Goal: Task Accomplishment & Management: Use online tool/utility

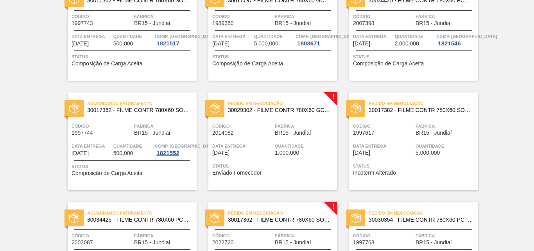
scroll to position [195, 0]
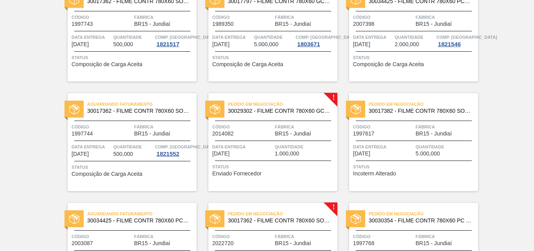
click at [265, 144] on span "Data entrega" at bounding box center [242, 147] width 61 height 8
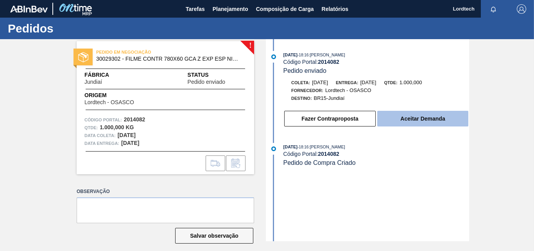
click at [430, 118] on button "Aceitar Demanda" at bounding box center [422, 119] width 91 height 16
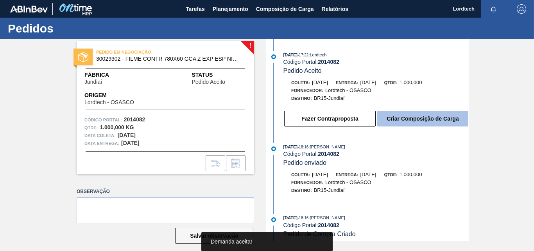
click at [421, 116] on button "Criar Composição de Carga" at bounding box center [422, 119] width 91 height 16
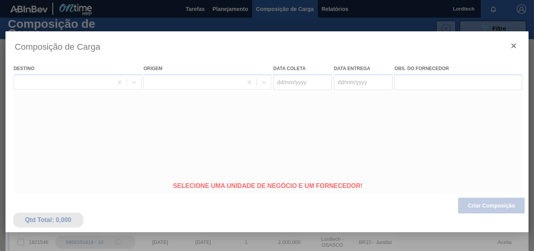
type coleta "[DATE]"
type entrega "[DATE]"
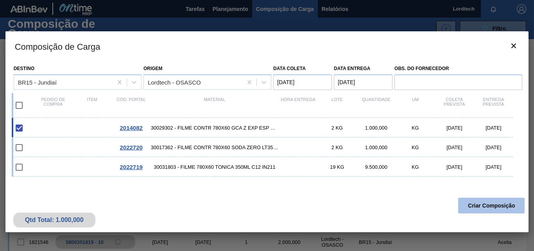
click at [495, 203] on button "Criar Composição" at bounding box center [491, 205] width 66 height 16
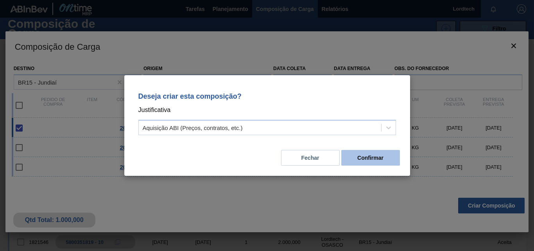
click at [364, 159] on button "Confirmar" at bounding box center [370, 158] width 59 height 16
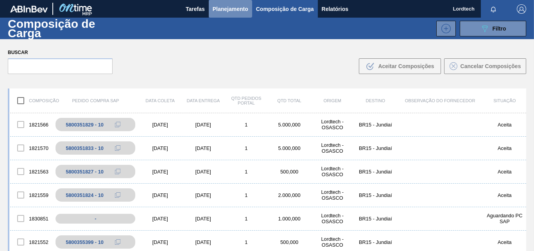
click at [222, 7] on span "Planejamento" at bounding box center [231, 8] width 36 height 9
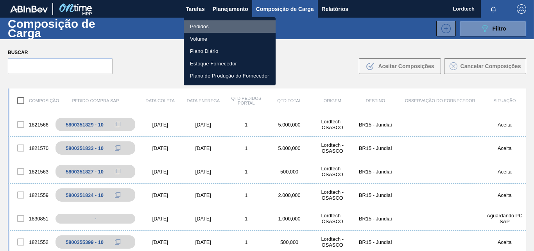
click at [196, 23] on li "Pedidos" at bounding box center [230, 26] width 92 height 13
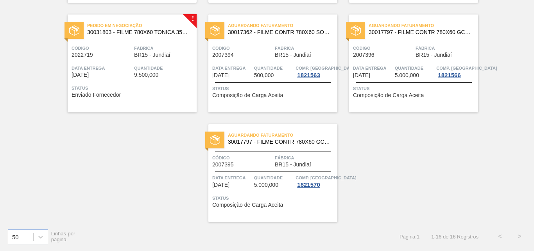
scroll to position [337, 0]
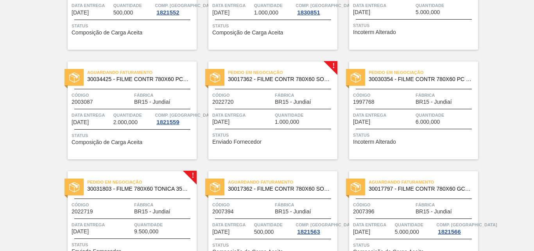
click at [275, 112] on span "Quantidade" at bounding box center [305, 115] width 61 height 8
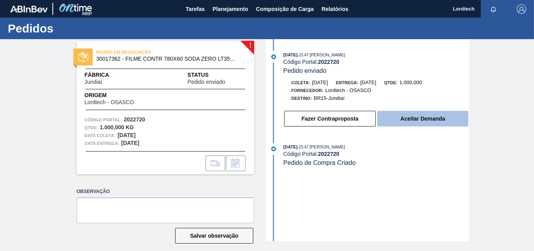
click at [413, 117] on button "Aceitar Demanda" at bounding box center [422, 119] width 91 height 16
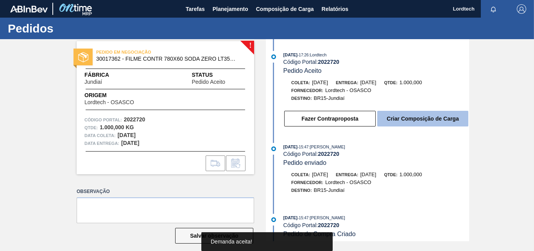
click at [421, 115] on button "Criar Composição de Carga" at bounding box center [422, 119] width 91 height 16
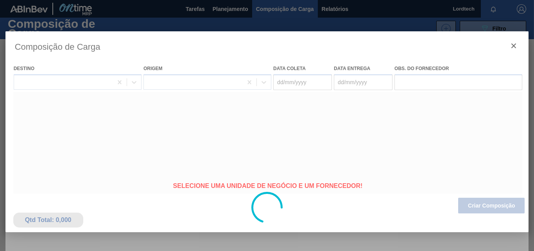
type coleta "[DATE]"
type entrega "[DATE]"
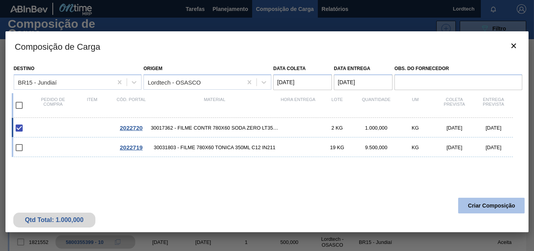
click at [485, 204] on button "Criar Composição" at bounding box center [491, 205] width 66 height 16
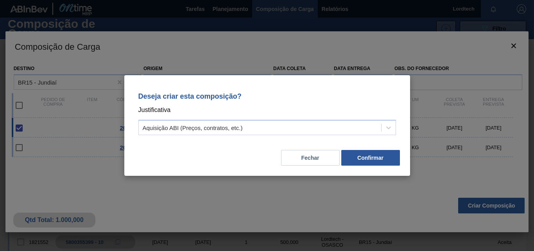
click at [383, 136] on div "Deseja criar esta composição? Justificativa Aquisição ABI (Preços, contratos, e…" at bounding box center [267, 111] width 267 height 55
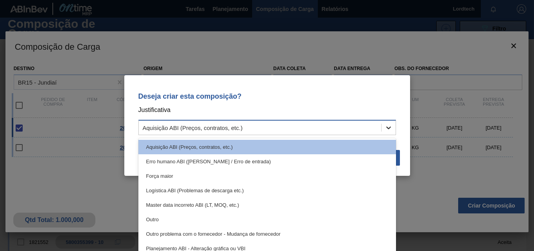
click at [390, 126] on icon at bounding box center [389, 128] width 8 height 8
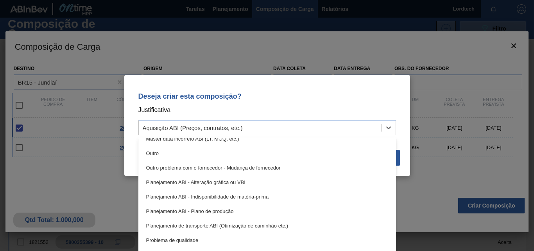
scroll to position [78, 0]
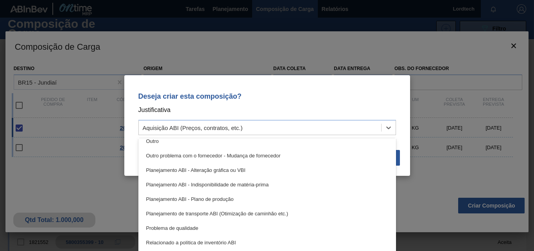
click at [215, 197] on div "Planejamento ABI - Plano de produção" at bounding box center [267, 199] width 258 height 14
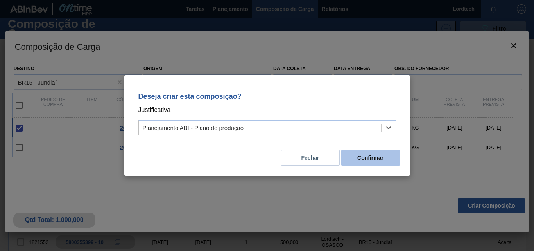
click at [373, 156] on button "Confirmar" at bounding box center [370, 158] width 59 height 16
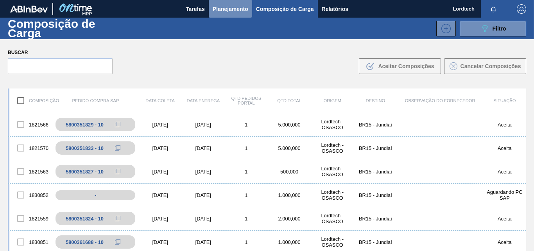
click at [222, 11] on span "Planejamento" at bounding box center [231, 8] width 36 height 9
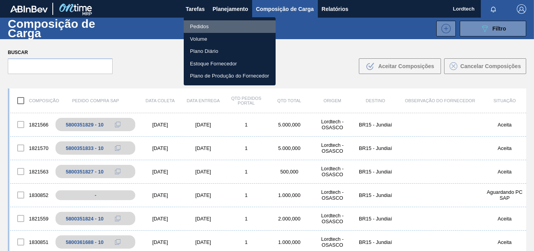
click at [201, 28] on li "Pedidos" at bounding box center [230, 26] width 92 height 13
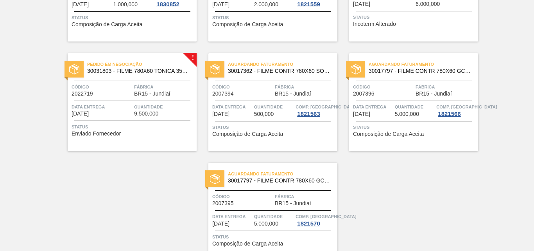
scroll to position [454, 0]
click at [129, 97] on div "Pedido em Negociação 30031803 - FILME 780X60 TONICA 350ML C12 IN211 Código 2022…" at bounding box center [132, 103] width 129 height 98
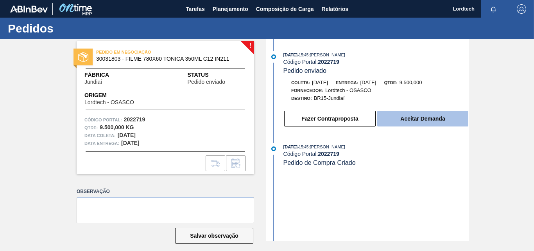
click at [415, 119] on button "Aceitar Demanda" at bounding box center [422, 119] width 91 height 16
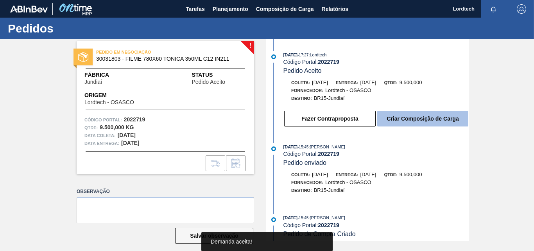
click at [435, 119] on button "Criar Composição de Carga" at bounding box center [422, 119] width 91 height 16
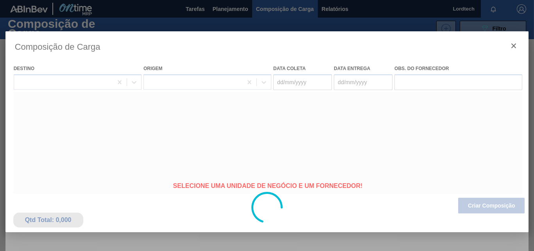
type coleta "[DATE]"
type entrega "[DATE]"
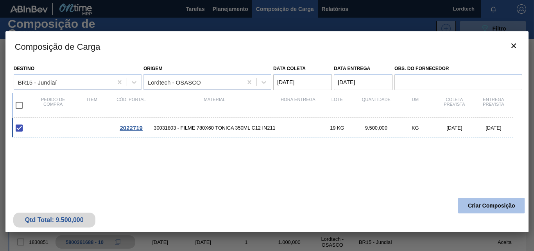
click at [497, 204] on button "Criar Composição" at bounding box center [491, 205] width 66 height 16
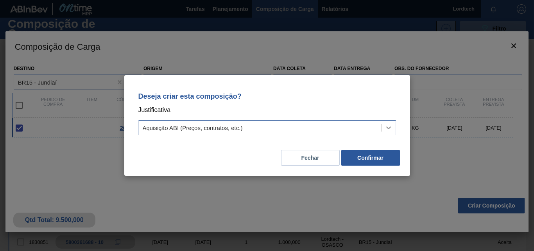
click at [388, 127] on icon at bounding box center [389, 128] width 8 height 8
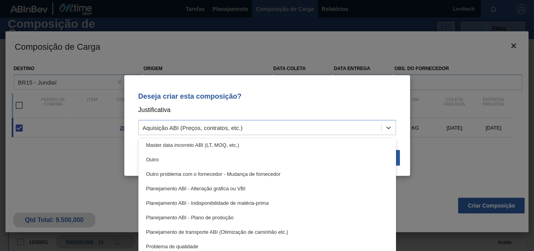
scroll to position [68, 0]
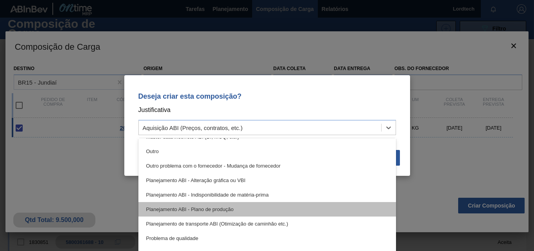
click at [220, 210] on div "Planejamento ABI - Plano de produção" at bounding box center [267, 209] width 258 height 14
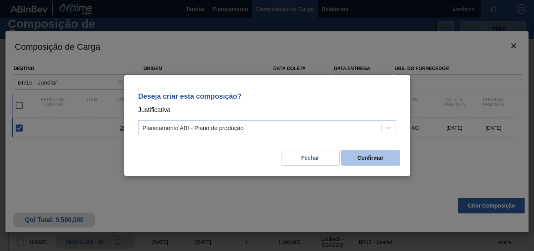
click at [373, 154] on button "Confirmar" at bounding box center [370, 158] width 59 height 16
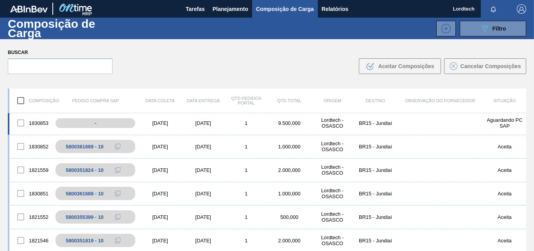
scroll to position [78, 0]
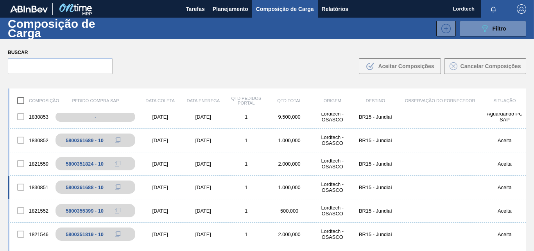
click at [170, 185] on div "[DATE]" at bounding box center [160, 187] width 43 height 6
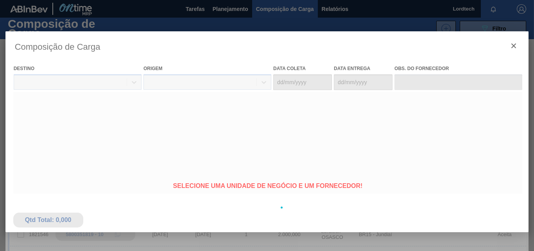
type coleta "[DATE]"
type entrega "[DATE]"
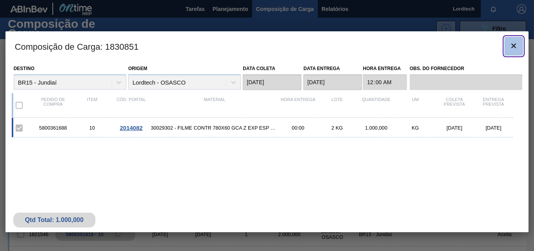
click at [513, 47] on icon "botão de ícone" at bounding box center [513, 45] width 9 height 9
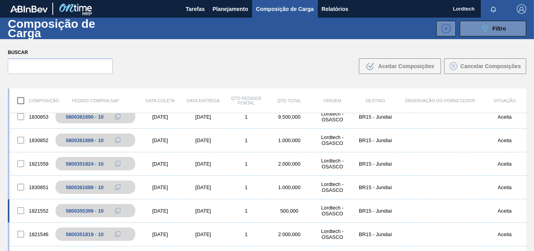
click at [143, 212] on div "[DATE]" at bounding box center [160, 211] width 43 height 6
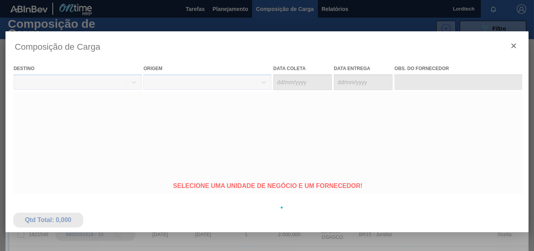
type coleta "[DATE]"
type entrega "[DATE]"
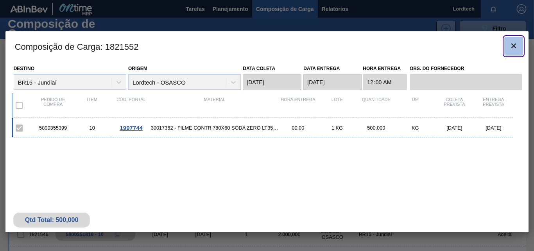
click at [514, 48] on icon "botão de ícone" at bounding box center [513, 45] width 9 height 9
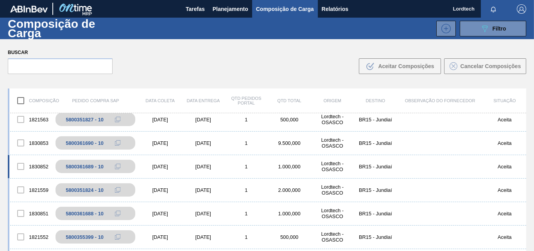
scroll to position [39, 0]
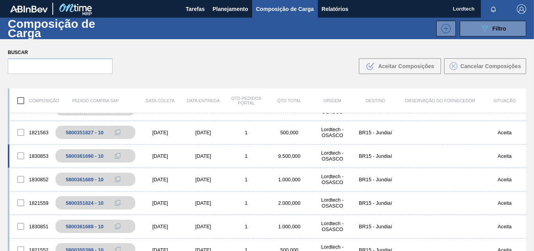
click at [137, 156] on div "5800361690 - 10" at bounding box center [95, 155] width 86 height 13
click at [199, 154] on div "[DATE]" at bounding box center [203, 156] width 43 height 6
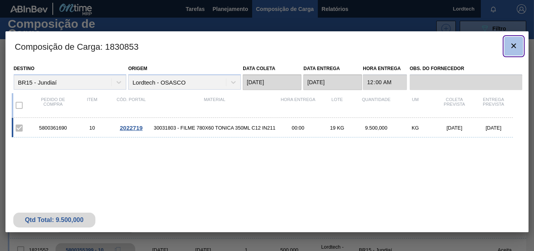
click at [514, 50] on icon "botão de ícone" at bounding box center [513, 45] width 9 height 9
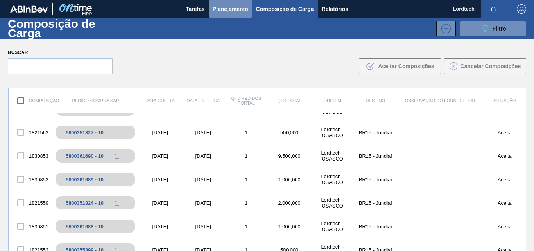
click at [222, 9] on span "Planejamento" at bounding box center [231, 8] width 36 height 9
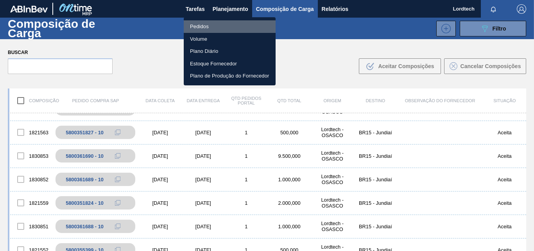
click at [197, 27] on li "Pedidos" at bounding box center [230, 26] width 92 height 13
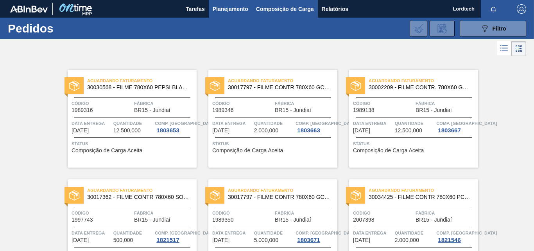
click at [285, 5] on span "Composição de Carga" at bounding box center [285, 8] width 58 height 9
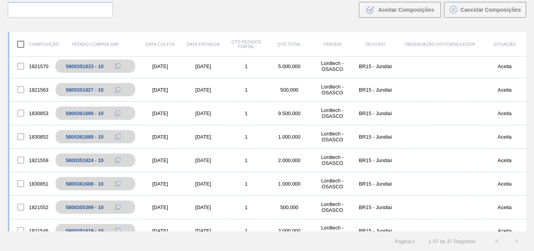
scroll to position [39, 0]
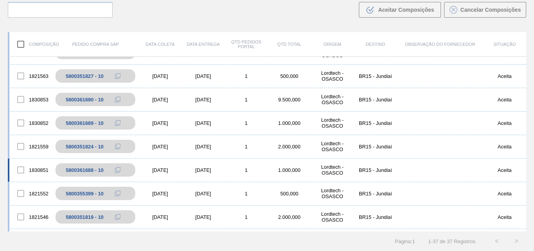
click at [217, 167] on div "[DATE]" at bounding box center [203, 170] width 43 height 6
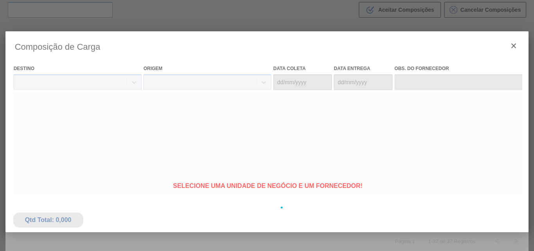
type coleta "[DATE]"
type entrega "[DATE]"
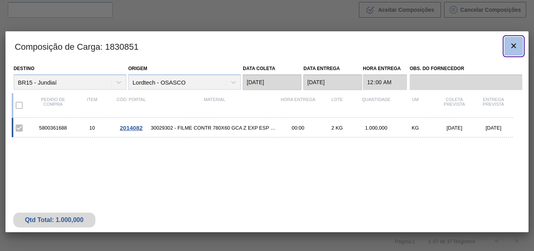
click at [511, 44] on icon "botão de ícone" at bounding box center [513, 45] width 9 height 9
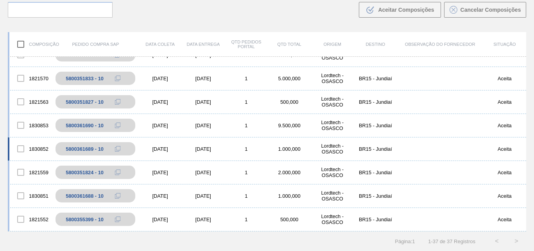
scroll to position [0, 0]
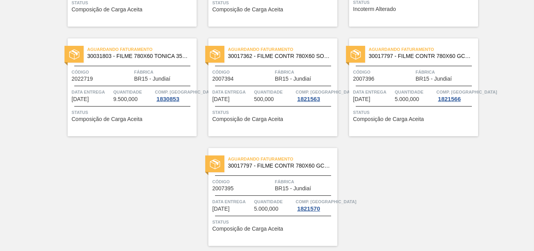
scroll to position [493, 0]
